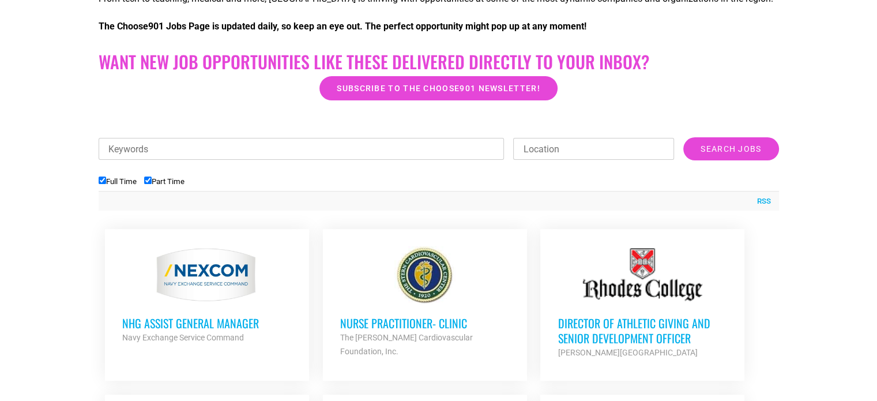
scroll to position [304, 0]
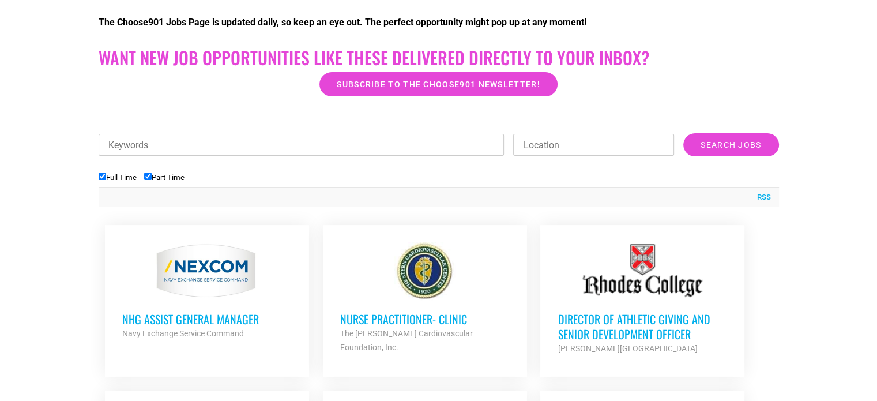
click at [104, 173] on input "Full Time" at bounding box center [102, 175] width 7 height 7
checkbox input "false"
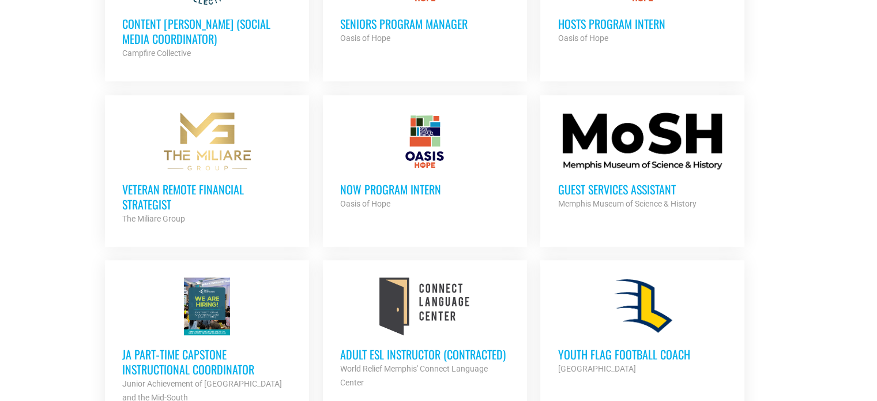
scroll to position [654, 0]
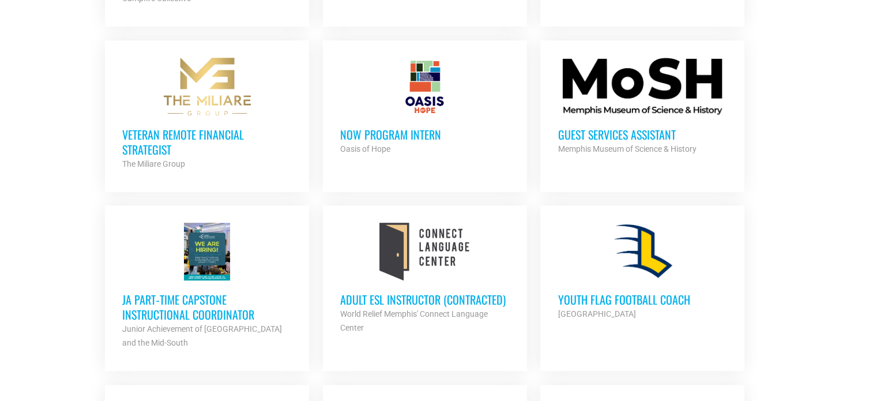
click at [431, 127] on h3 "NOW Program Intern" at bounding box center [425, 134] width 170 height 15
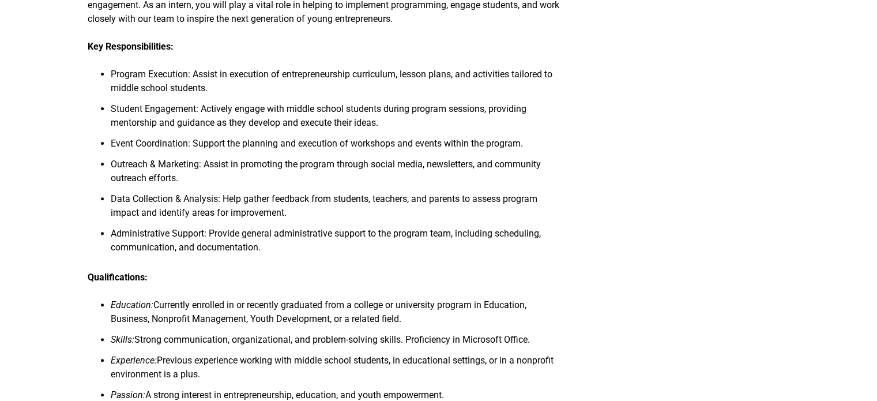
scroll to position [373, 0]
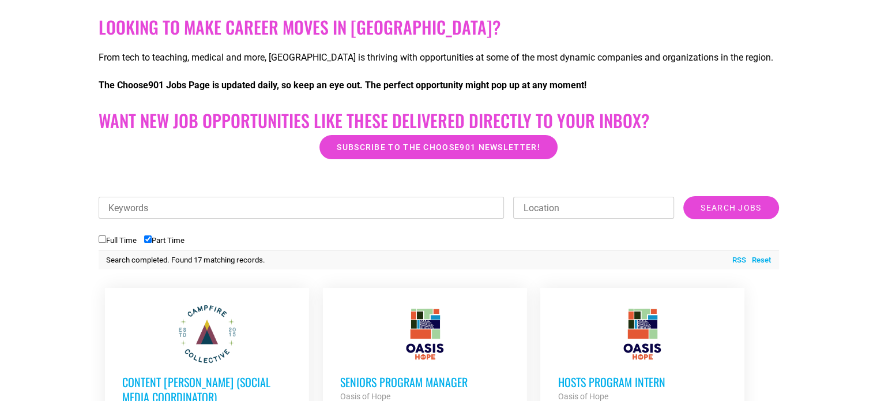
scroll to position [245, 0]
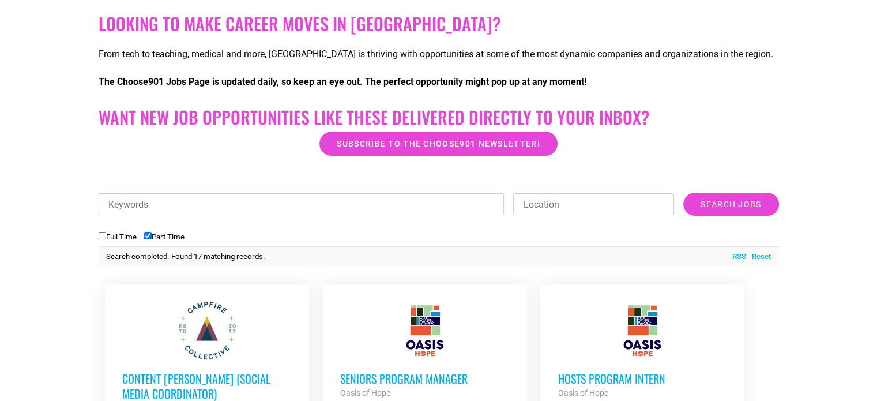
click at [558, 226] on div "Keywords Location Category Accounting Administrative Bilingual Communication Co…" at bounding box center [439, 210] width 681 height 35
click at [532, 193] on div "Keywords Location Category Accounting Administrative Bilingual Communication Co…" at bounding box center [439, 210] width 681 height 35
click at [540, 200] on input "Location" at bounding box center [593, 204] width 161 height 22
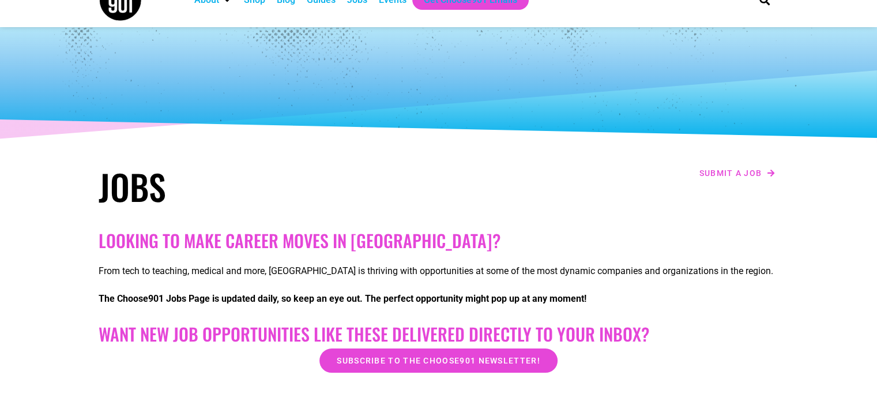
scroll to position [0, 0]
